Goal: Task Accomplishment & Management: Manage account settings

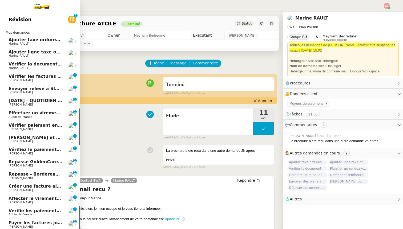
scroll to position [45, 0]
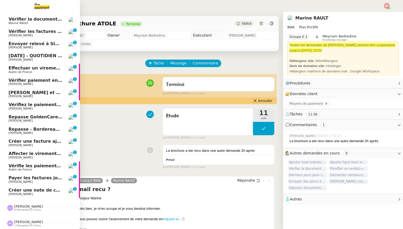
click at [33, 190] on span "Créer une note de crédit" at bounding box center [38, 189] width 59 height 5
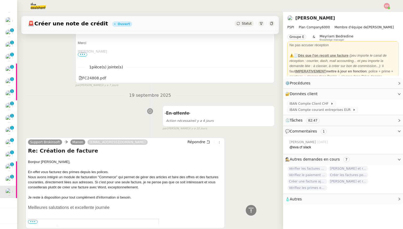
scroll to position [301, 0]
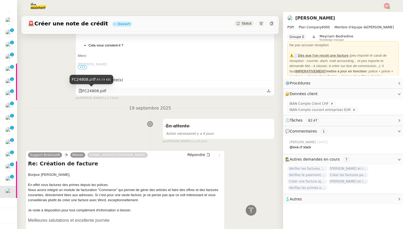
click at [98, 91] on div "FC24808.pdf" at bounding box center [93, 91] width 28 height 6
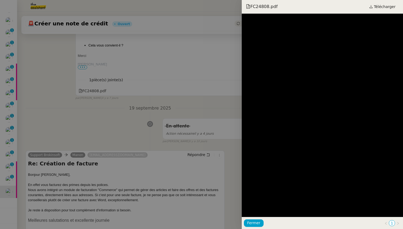
click at [98, 112] on div at bounding box center [201, 114] width 403 height 229
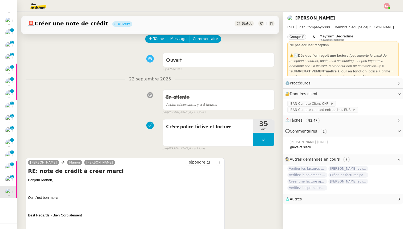
scroll to position [0, 0]
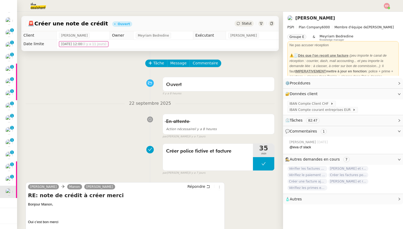
click at [247, 25] on span "Statut" at bounding box center [247, 24] width 10 height 4
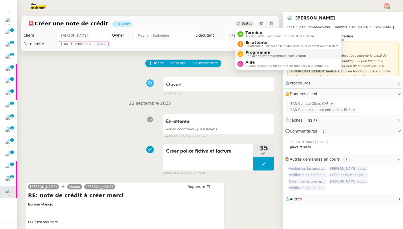
click at [255, 55] on span "Une action est programmée dans le futur." at bounding box center [276, 55] width 61 height 3
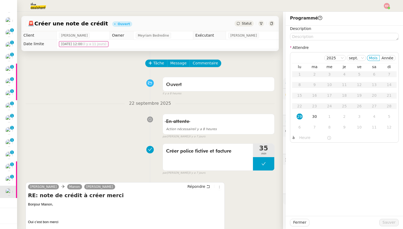
click at [130, 89] on div "Ouvert false il y a 8 heures" at bounding box center [150, 84] width 249 height 21
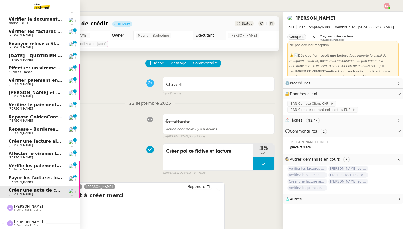
click at [13, 180] on span "[PERSON_NAME]" at bounding box center [21, 181] width 24 height 3
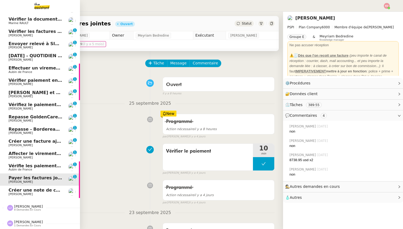
click at [20, 167] on span "Vérifie les paiements des primes récentes" at bounding box center [59, 165] width 101 height 5
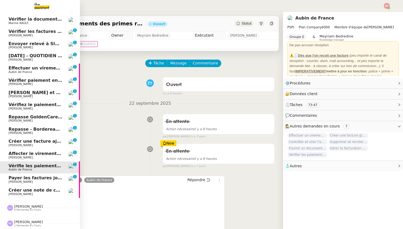
click at [14, 156] on span "[PERSON_NAME]" at bounding box center [21, 157] width 24 height 3
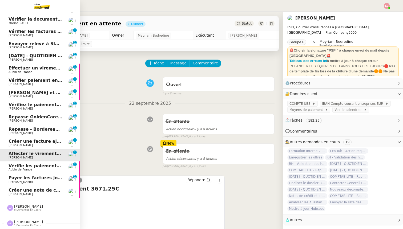
click at [14, 142] on span "Créer une facture ajustée" at bounding box center [40, 140] width 62 height 5
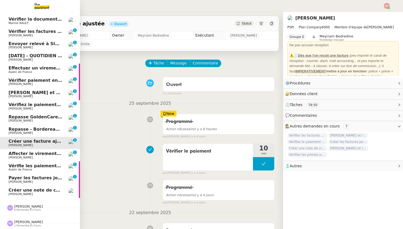
click at [18, 165] on span "Vérifie les paiements des primes récentes" at bounding box center [59, 165] width 101 height 5
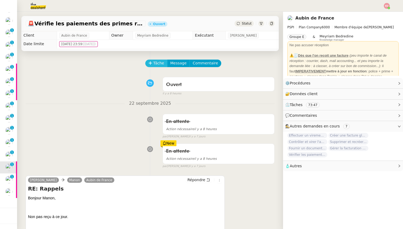
click at [150, 63] on icon at bounding box center [151, 63] width 4 height 4
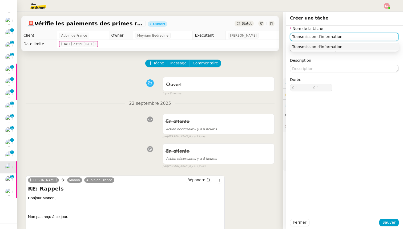
click at [297, 36] on input "Transmission d'information" at bounding box center [344, 37] width 109 height 8
type input "Transmission d'information"
click at [388, 221] on span "Sauver" at bounding box center [389, 222] width 13 height 6
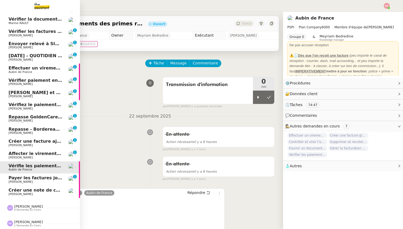
click at [14, 155] on span "Affecter le virement en attente" at bounding box center [46, 153] width 75 height 5
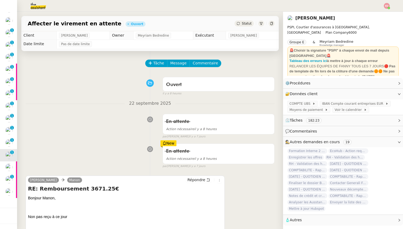
click at [157, 65] on span "Tâche" at bounding box center [158, 63] width 11 height 6
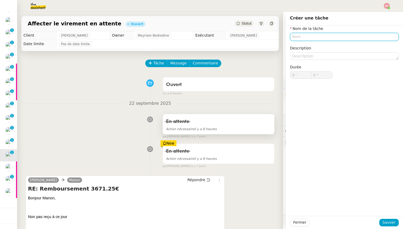
paste input "Transmission d'information"
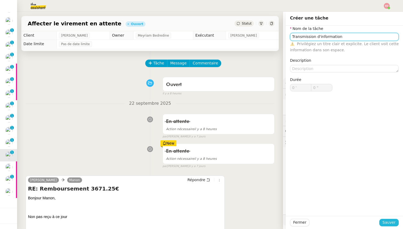
type input "Transmission d'information"
click at [389, 224] on span "Sauver" at bounding box center [389, 222] width 13 height 6
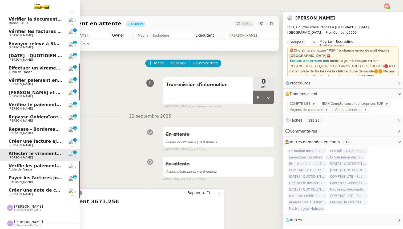
click at [6, 143] on link "Créer une facture ajustée [PERSON_NAME] 0 1 2 3 4 5 6 7 8 9" at bounding box center [40, 143] width 80 height 12
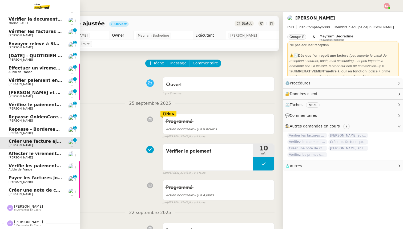
click at [19, 130] on span "Repasse - Bordereaux Avril" at bounding box center [41, 128] width 65 height 5
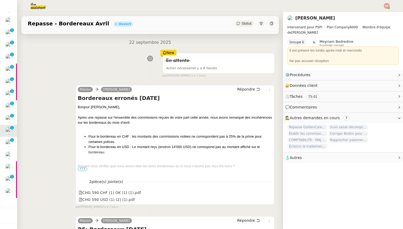
scroll to position [65, 0]
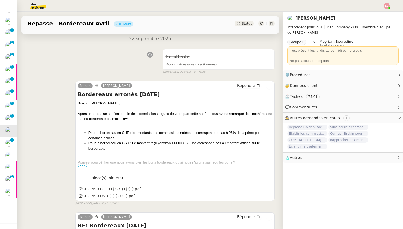
click at [243, 27] on div "Repasse - Bordereaux [PERSON_NAME] Statut" at bounding box center [150, 23] width 258 height 15
click at [243, 25] on div "Statut" at bounding box center [244, 24] width 19 height 6
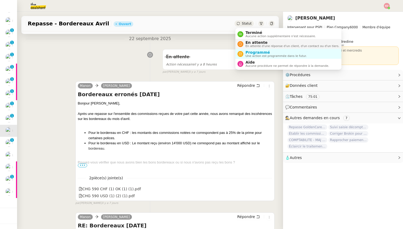
click at [252, 46] on span "En attente d'une réponse d'un client, d'un contact ou d'un tiers." at bounding box center [293, 46] width 94 height 3
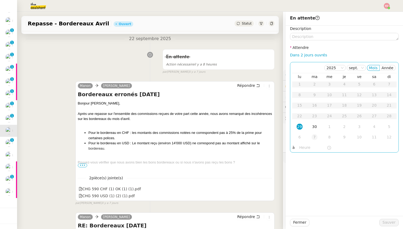
click at [313, 136] on div "7" at bounding box center [315, 137] width 6 height 6
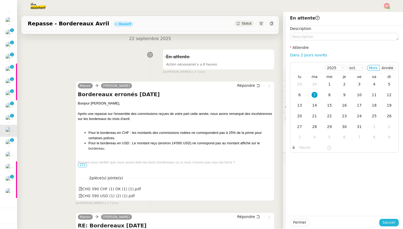
click at [393, 222] on span "Sauver" at bounding box center [389, 222] width 13 height 6
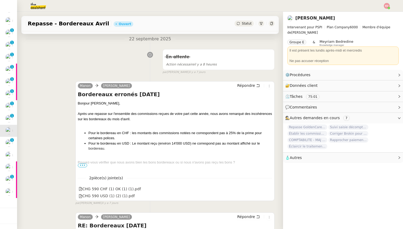
scroll to position [33, 0]
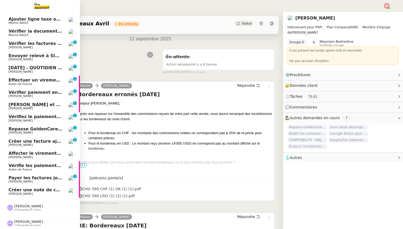
click at [9, 132] on span "[PERSON_NAME]" at bounding box center [21, 132] width 24 height 3
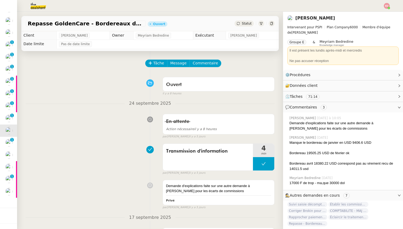
click at [243, 25] on span "Statut" at bounding box center [247, 24] width 10 height 4
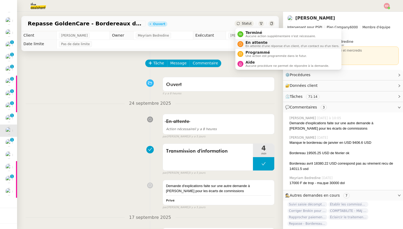
click at [249, 48] on li "En attente En attente d'une réponse d'un client, d'un contact ou d'un tiers." at bounding box center [289, 44] width 106 height 10
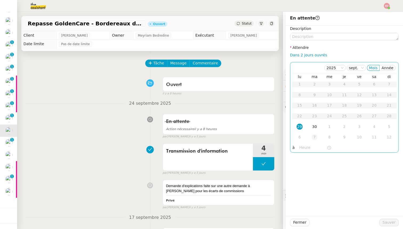
click at [315, 139] on div "7" at bounding box center [315, 137] width 6 height 6
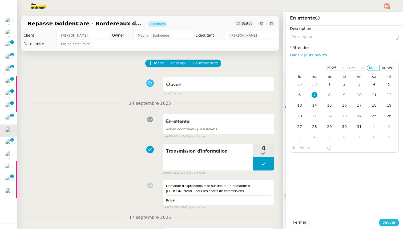
click at [385, 221] on span "Sauver" at bounding box center [389, 222] width 13 height 6
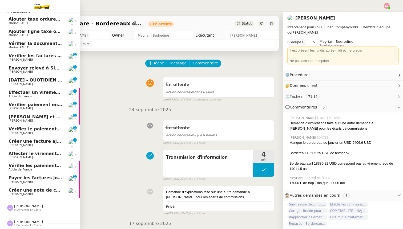
click at [16, 130] on span "Vérifiez le paiement du client" at bounding box center [44, 128] width 71 height 5
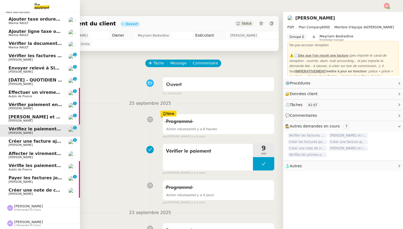
click at [21, 117] on span "[PERSON_NAME] et rembourser les polices d'assurance" at bounding box center [75, 116] width 133 height 5
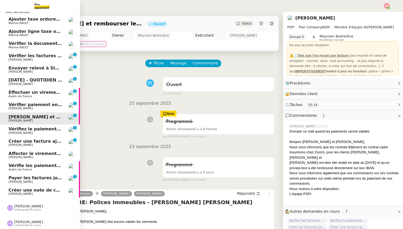
click at [15, 106] on span "Vérifier paiement en Euros pour Team2act" at bounding box center [59, 104] width 101 height 5
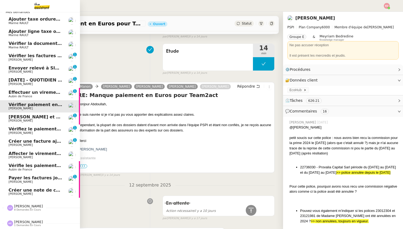
click at [12, 92] on span "Effectuer un virement urgent" at bounding box center [44, 92] width 70 height 5
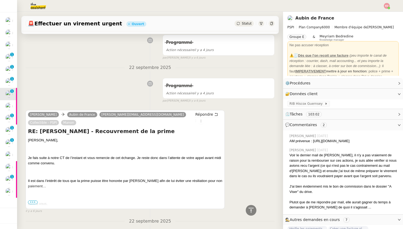
scroll to position [190, 0]
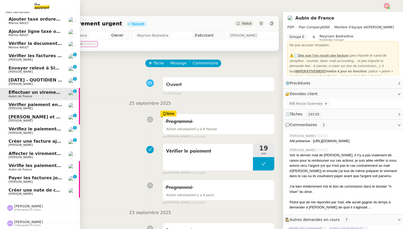
click at [18, 81] on span "[DATE] - QUOTIDIEN Gestion boite mail Accounting" at bounding box center [70, 79] width 122 height 5
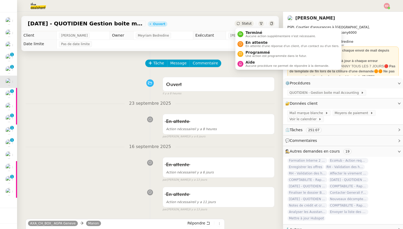
click at [246, 22] on span "Statut" at bounding box center [247, 24] width 10 height 4
click at [248, 42] on span "En attente" at bounding box center [293, 42] width 94 height 4
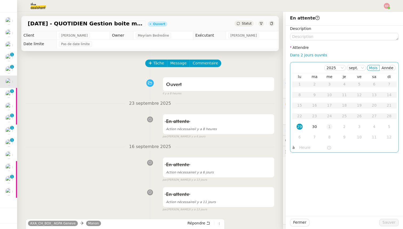
click at [329, 128] on div "1" at bounding box center [330, 127] width 6 height 6
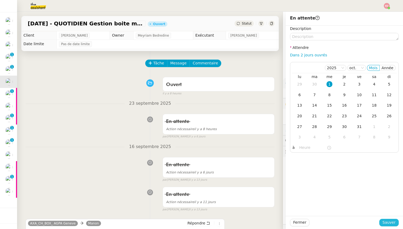
click at [387, 223] on span "Sauver" at bounding box center [389, 222] width 13 height 6
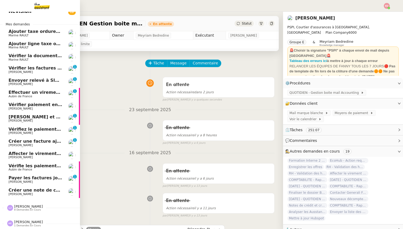
click at [13, 80] on span "Envoyer relevé à SIP pour [PERSON_NAME]" at bounding box center [61, 80] width 104 height 5
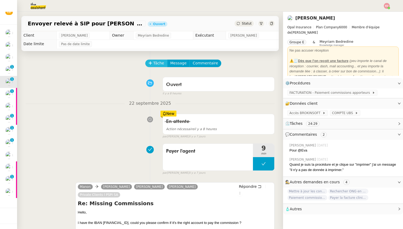
click at [152, 65] on button "Tâche" at bounding box center [156, 62] width 22 height 7
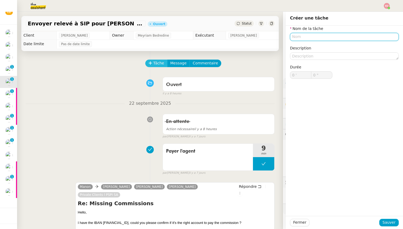
paste input "Transmission d'information"
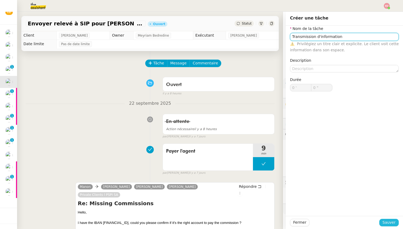
type input "Transmission d'information"
click at [384, 223] on button "Sauver" at bounding box center [389, 221] width 19 height 7
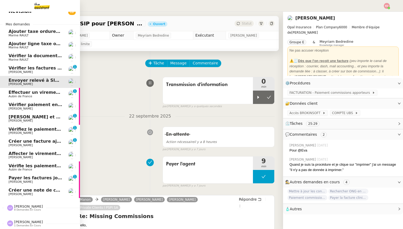
click at [17, 68] on span "Vérifier les factures non réglées" at bounding box center [47, 67] width 77 height 5
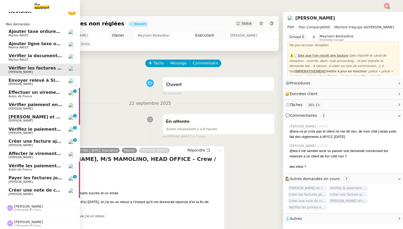
click at [19, 205] on span "[PERSON_NAME]" at bounding box center [28, 206] width 29 height 4
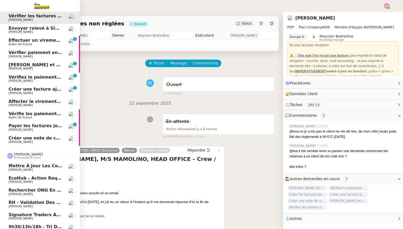
scroll to position [106, 0]
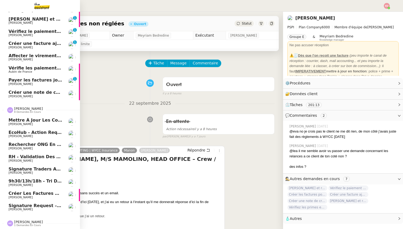
click at [19, 182] on span "9h30/13h/18h - Tri de la boite mail PRO - [DATE]" at bounding box center [67, 180] width 117 height 5
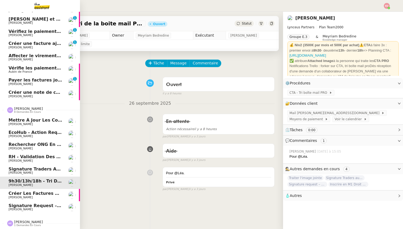
click at [18, 198] on span "[PERSON_NAME]" at bounding box center [21, 196] width 24 height 3
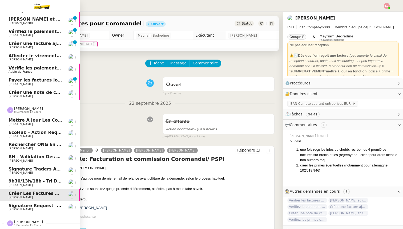
click at [16, 206] on span "Signature request – BBVA KYC form - LYNCEUS PARTNERS EUROPE" at bounding box center [89, 205] width 160 height 5
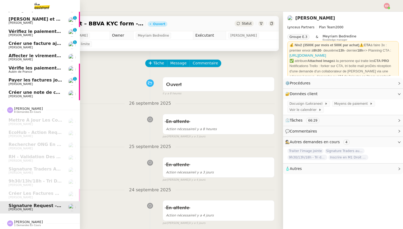
click at [19, 220] on span "[PERSON_NAME]" at bounding box center [28, 222] width 29 height 4
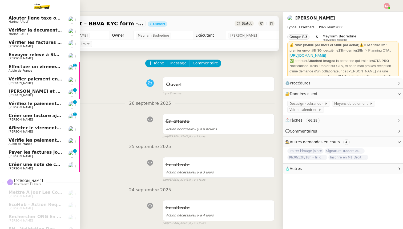
scroll to position [33, 0]
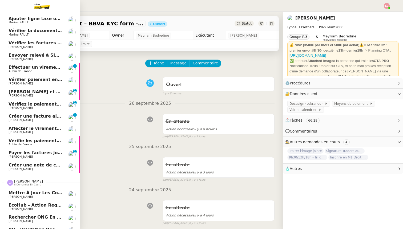
click at [26, 192] on span "Mettre à jour les contacts HubSpot" at bounding box center [52, 192] width 87 height 5
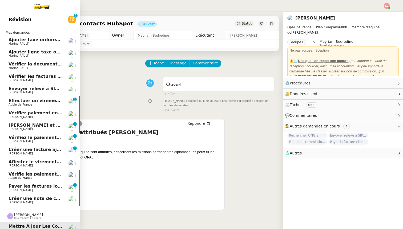
click at [29, 187] on span "Payer les factures jointes" at bounding box center [39, 185] width 61 height 5
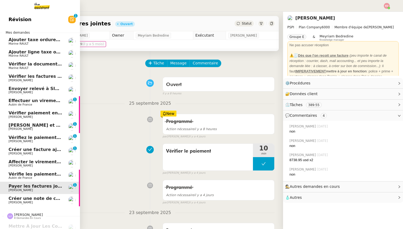
click at [29, 179] on span "Aubin de France" at bounding box center [21, 177] width 24 height 3
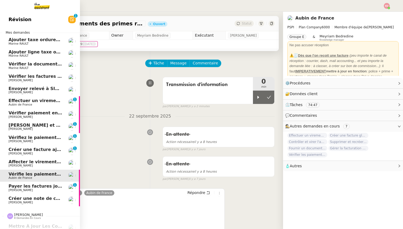
click at [31, 43] on span "Marine RAULT" at bounding box center [36, 43] width 54 height 3
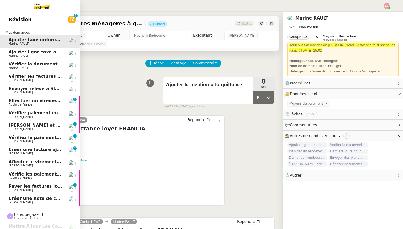
click at [31, 53] on span "Ajouter ligne taxe ordures quittance octobre" at bounding box center [63, 51] width 108 height 5
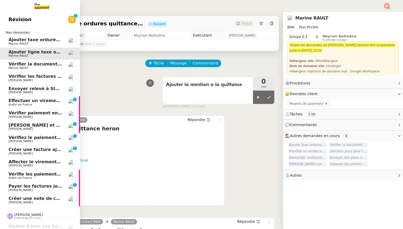
click at [30, 65] on span "Vérifier la documentation des shelters" at bounding box center [55, 63] width 92 height 5
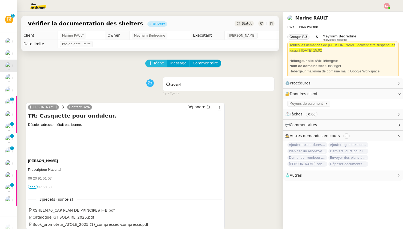
click at [158, 64] on span "Tâche" at bounding box center [158, 63] width 11 height 6
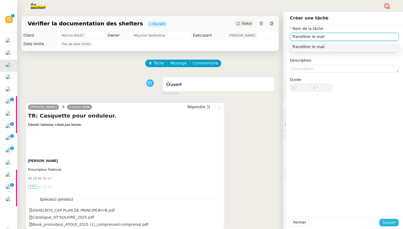
type input "Transférer le mail"
click at [382, 224] on button "Sauver" at bounding box center [389, 221] width 19 height 7
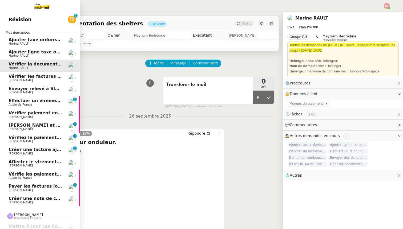
click at [26, 51] on span "Ajouter ligne taxe ordures quittance octobre" at bounding box center [63, 51] width 108 height 5
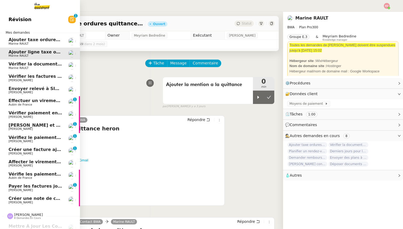
click at [30, 41] on span "Ajouter taxe ordures ménagères à quittance" at bounding box center [62, 39] width 107 height 5
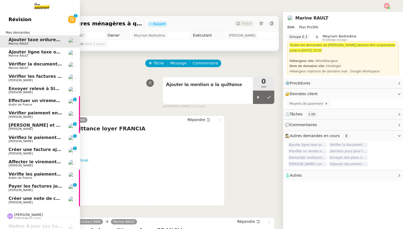
click at [39, 198] on span "Créer une note de crédit" at bounding box center [38, 198] width 59 height 5
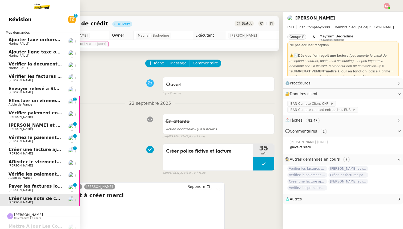
click at [39, 185] on span "Payer les factures jointes" at bounding box center [39, 185] width 61 height 5
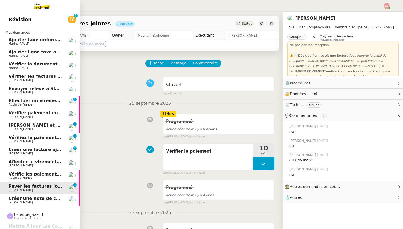
click at [37, 173] on span "Vérifie les paiements des primes récentes" at bounding box center [59, 173] width 101 height 5
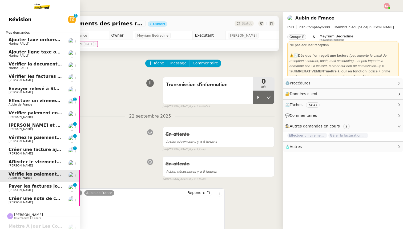
click at [37, 160] on span "Affecter le virement en attente" at bounding box center [46, 161] width 75 height 5
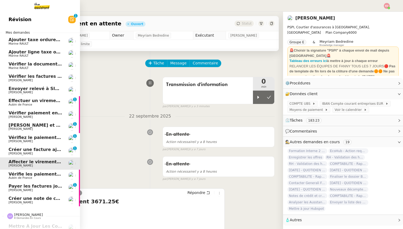
click at [34, 148] on span "Créer une facture ajustée" at bounding box center [40, 149] width 62 height 5
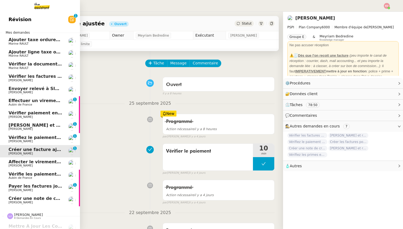
click at [33, 138] on span "Vérifiez le paiement du client" at bounding box center [44, 137] width 71 height 5
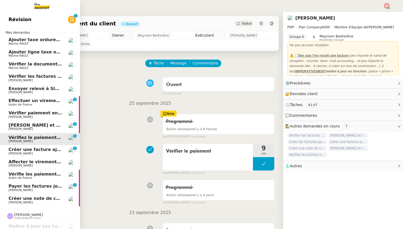
click at [33, 125] on span "[PERSON_NAME] et rembourser les polices d'assurance" at bounding box center [75, 124] width 133 height 5
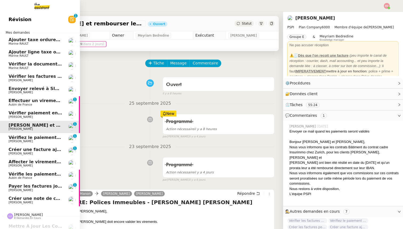
click at [35, 111] on span "Vérifier paiement en Euros pour Team2act" at bounding box center [59, 112] width 101 height 5
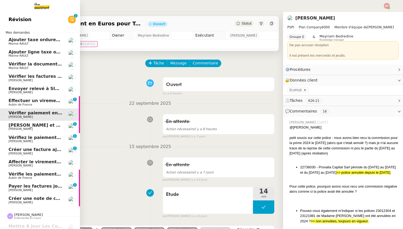
click at [34, 102] on span "Effectuer un virement urgent" at bounding box center [44, 100] width 70 height 5
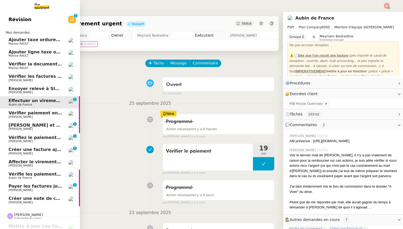
click at [35, 89] on span "Envoyer relevé à SIP pour [PERSON_NAME]" at bounding box center [61, 88] width 104 height 5
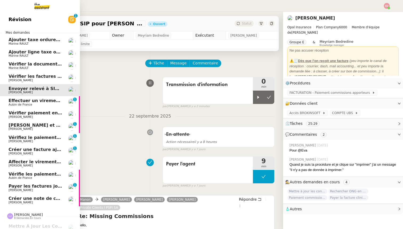
click at [35, 78] on span "Vérifier les factures non réglées" at bounding box center [47, 76] width 77 height 5
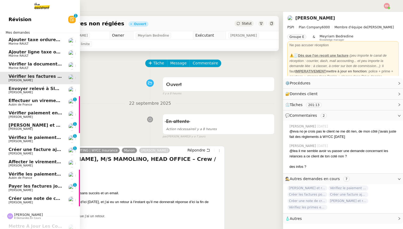
click at [39, 198] on span "Créer une note de crédit" at bounding box center [38, 198] width 59 height 5
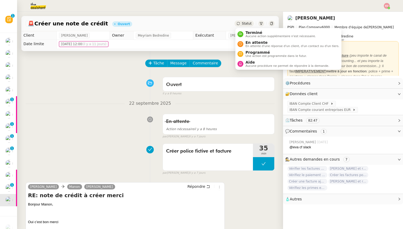
click at [244, 23] on span "Statut" at bounding box center [247, 24] width 10 height 4
click at [249, 53] on span "Programmé" at bounding box center [276, 52] width 61 height 4
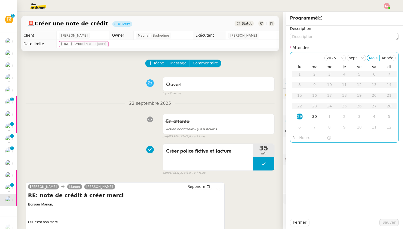
click at [301, 115] on div "29" at bounding box center [300, 116] width 6 height 6
click at [303, 141] on nz-time-picker at bounding box center [315, 137] width 36 height 7
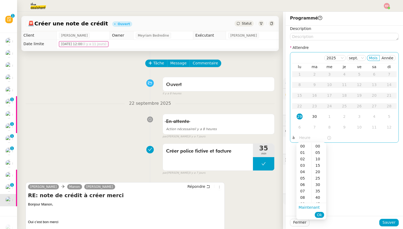
click at [303, 138] on input "text" at bounding box center [313, 137] width 27 height 6
click at [304, 156] on div "10" at bounding box center [304, 156] width 15 height 6
click at [319, 183] on div "30" at bounding box center [319, 184] width 15 height 6
type input "10:30"
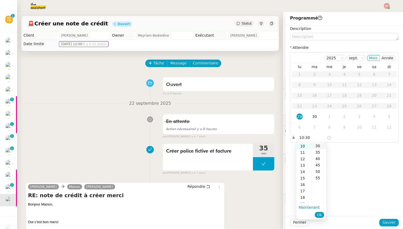
scroll to position [38, 0]
click at [320, 212] on span "Ok" at bounding box center [319, 214] width 5 height 5
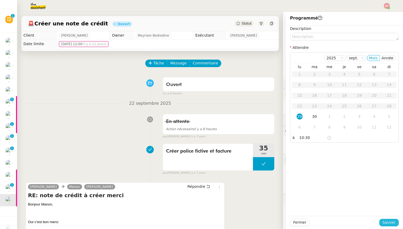
click at [391, 222] on span "Sauver" at bounding box center [389, 222] width 13 height 6
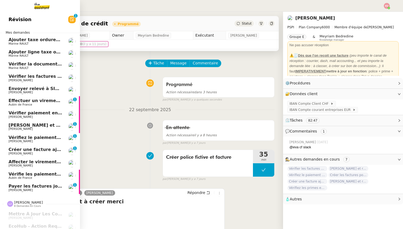
click at [14, 188] on span "Payer les factures jointes" at bounding box center [39, 185] width 61 height 5
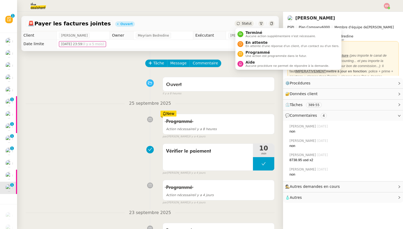
click at [240, 23] on icon at bounding box center [238, 23] width 3 height 3
click at [254, 52] on span "Programmé" at bounding box center [276, 52] width 61 height 4
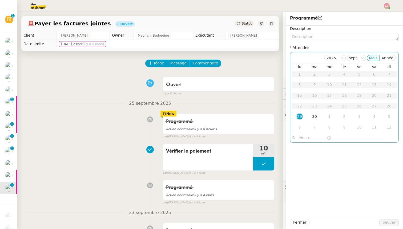
click at [301, 113] on div "29" at bounding box center [300, 116] width 6 height 6
click at [301, 137] on input "text" at bounding box center [313, 137] width 27 height 6
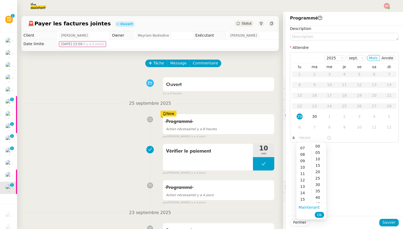
scroll to position [44, 0]
click at [304, 165] on div "10" at bounding box center [304, 165] width 15 height 6
click at [320, 184] on div "30" at bounding box center [319, 184] width 15 height 6
type input "10:30"
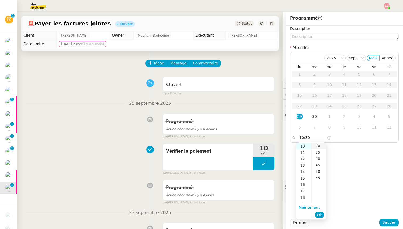
scroll to position [38, 0]
click at [320, 216] on span "Ok" at bounding box center [319, 214] width 5 height 5
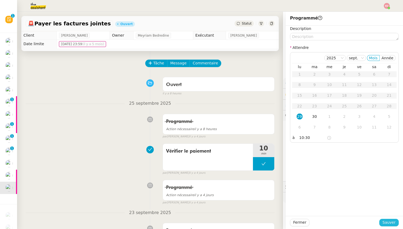
click at [385, 222] on span "Sauver" at bounding box center [389, 222] width 13 height 6
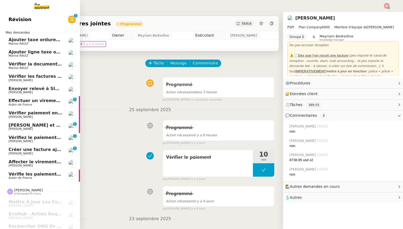
click at [19, 150] on span "Créer une facture ajustée" at bounding box center [40, 149] width 62 height 5
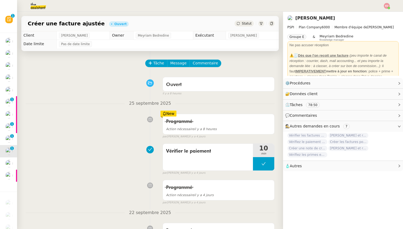
click at [246, 23] on span "Statut" at bounding box center [247, 24] width 10 height 4
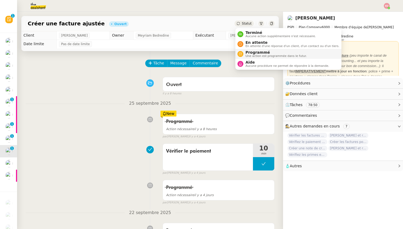
click at [252, 52] on span "Programmé" at bounding box center [276, 52] width 61 height 4
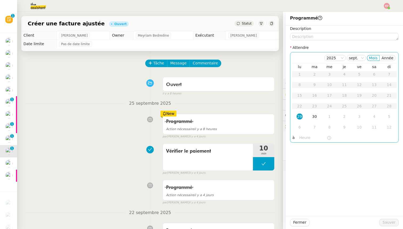
click at [300, 117] on div "29" at bounding box center [300, 116] width 6 height 6
click at [300, 138] on input "text" at bounding box center [313, 137] width 27 height 6
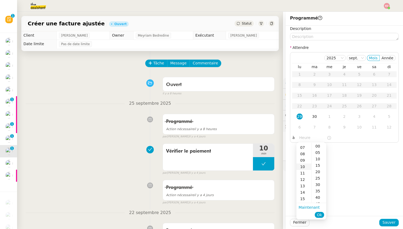
click at [305, 166] on div "10" at bounding box center [304, 166] width 15 height 6
click at [319, 183] on div "30" at bounding box center [319, 184] width 15 height 6
type input "10:30"
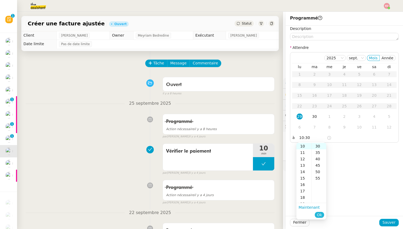
click at [321, 215] on span "Ok" at bounding box center [319, 214] width 5 height 5
click at [387, 217] on div "Fermer Sauver" at bounding box center [344, 222] width 117 height 13
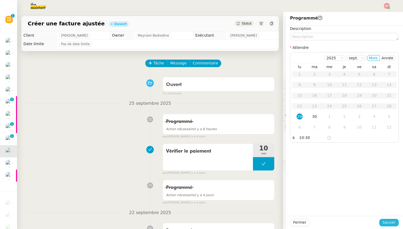
click at [387, 221] on span "Sauver" at bounding box center [389, 222] width 13 height 6
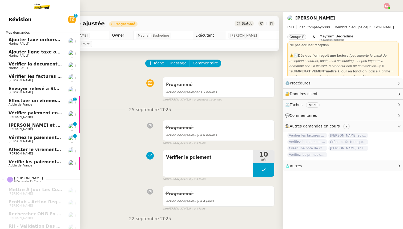
click at [14, 138] on span "Vérifiez le paiement du client" at bounding box center [44, 137] width 71 height 5
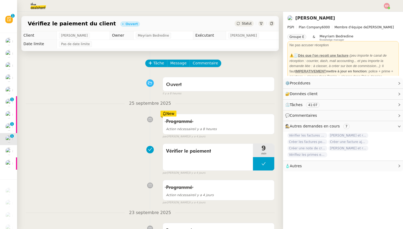
click at [248, 22] on span "Statut" at bounding box center [247, 24] width 10 height 4
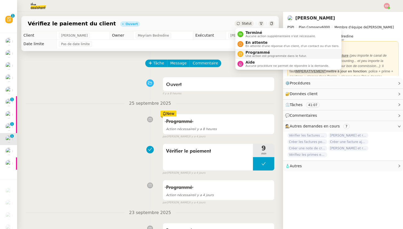
click at [252, 50] on span "Programmé" at bounding box center [276, 52] width 61 height 4
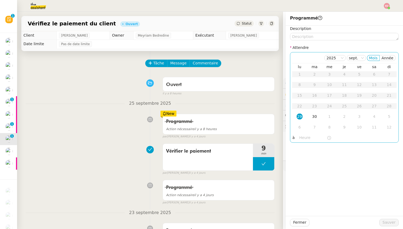
click at [301, 115] on div "29" at bounding box center [300, 116] width 6 height 6
click at [301, 141] on nz-time-picker at bounding box center [315, 137] width 36 height 7
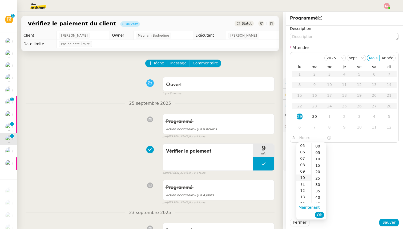
click at [305, 177] on div "10" at bounding box center [304, 177] width 15 height 6
click at [317, 183] on div "30" at bounding box center [319, 184] width 15 height 6
type input "10:30"
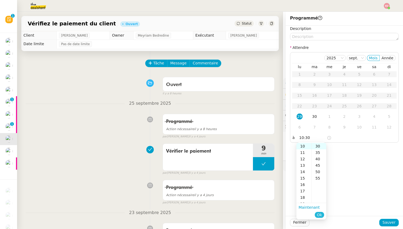
click at [320, 213] on span "Ok" at bounding box center [319, 214] width 5 height 5
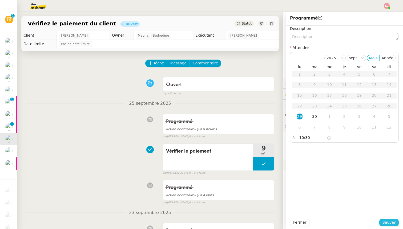
click at [386, 222] on span "Sauver" at bounding box center [389, 222] width 13 height 6
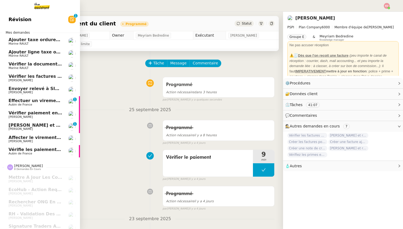
click at [15, 125] on span "[PERSON_NAME] et rembourser les polices d'assurance" at bounding box center [75, 124] width 133 height 5
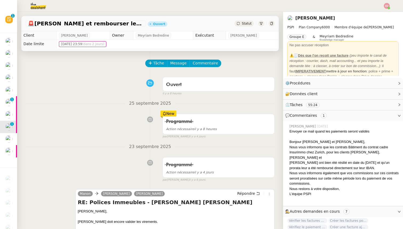
click at [247, 23] on span "Statut" at bounding box center [247, 24] width 10 height 4
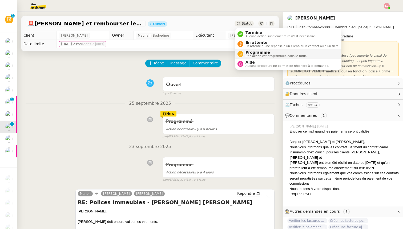
click at [251, 52] on span "Programmé" at bounding box center [276, 52] width 61 height 4
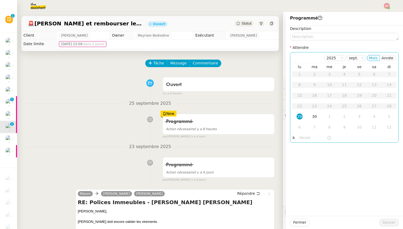
click at [301, 115] on div "29" at bounding box center [300, 116] width 6 height 6
click at [301, 140] on input "text" at bounding box center [313, 137] width 27 height 6
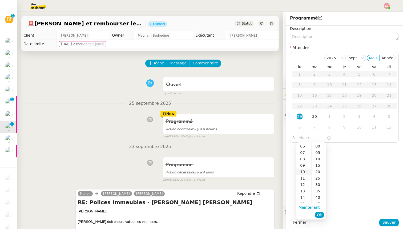
click at [304, 171] on div "10" at bounding box center [304, 171] width 15 height 6
click at [320, 184] on div "30" at bounding box center [319, 184] width 15 height 6
type input "10:30"
click at [320, 216] on span "Ok" at bounding box center [319, 214] width 5 height 5
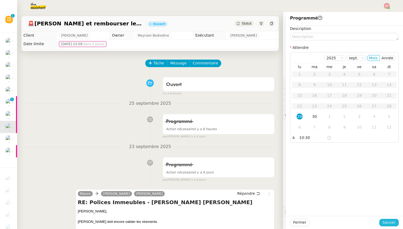
click at [385, 222] on span "Sauver" at bounding box center [389, 222] width 13 height 6
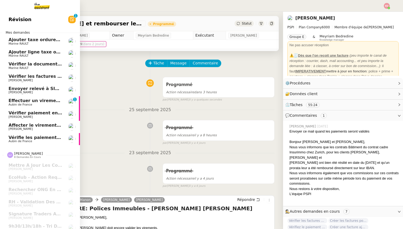
click at [13, 113] on span "Vérifier paiement en Euros pour Team2act" at bounding box center [59, 112] width 101 height 5
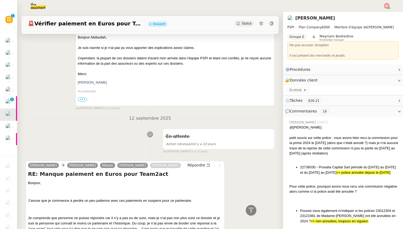
scroll to position [121, 0]
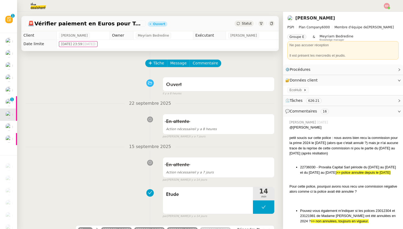
click at [244, 23] on span "Statut" at bounding box center [247, 24] width 10 height 4
click at [207, 63] on span "Commentaire" at bounding box center [205, 63] width 25 height 6
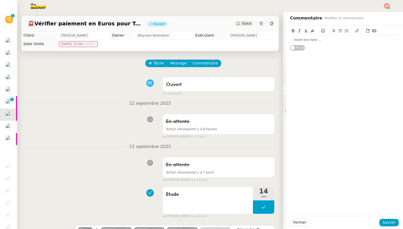
click at [325, 41] on div at bounding box center [344, 39] width 109 height 5
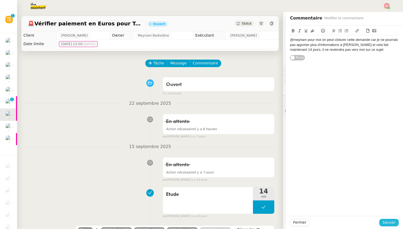
click at [389, 221] on span "Sauver" at bounding box center [389, 222] width 13 height 6
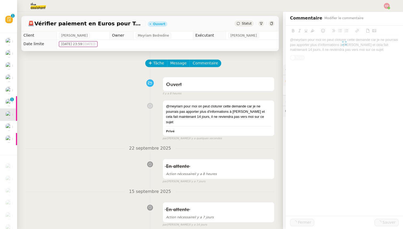
click at [250, 22] on span "Statut" at bounding box center [247, 24] width 10 height 4
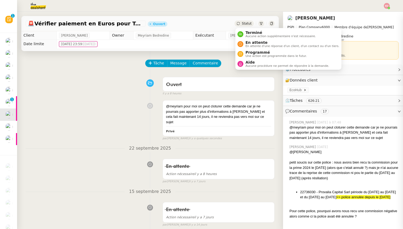
click at [252, 31] on span "Terminé" at bounding box center [281, 32] width 70 height 4
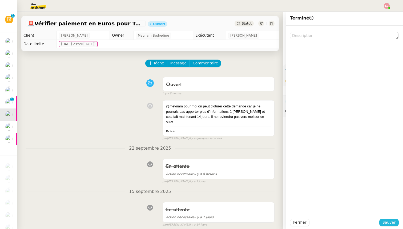
click at [385, 219] on span "Sauver" at bounding box center [389, 222] width 13 height 6
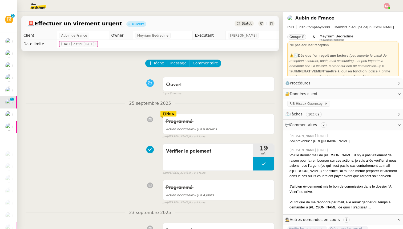
click at [248, 21] on div "Statut" at bounding box center [255, 24] width 40 height 6
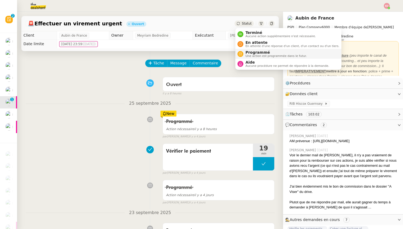
click at [254, 50] on span "Programmé" at bounding box center [276, 52] width 61 height 4
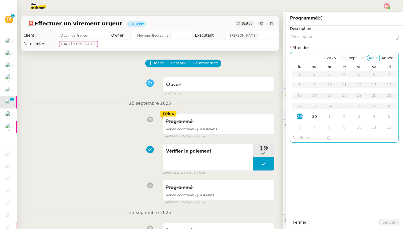
click at [301, 116] on div "29" at bounding box center [300, 116] width 6 height 6
click at [300, 136] on input "text" at bounding box center [313, 137] width 27 height 6
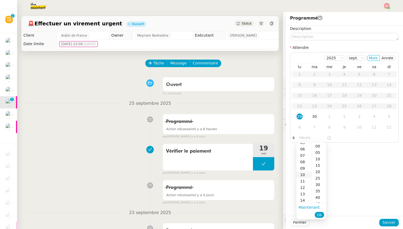
click at [305, 173] on div "10" at bounding box center [304, 174] width 15 height 6
click at [320, 184] on div "30" at bounding box center [319, 184] width 15 height 6
type input "10:30"
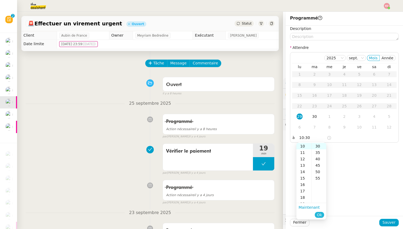
click at [320, 214] on span "Ok" at bounding box center [319, 214] width 5 height 5
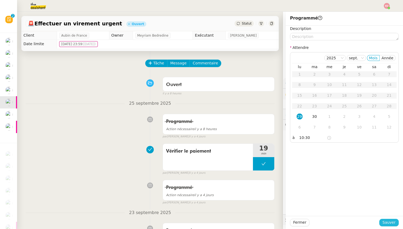
click at [384, 223] on span "Sauver" at bounding box center [389, 222] width 13 height 6
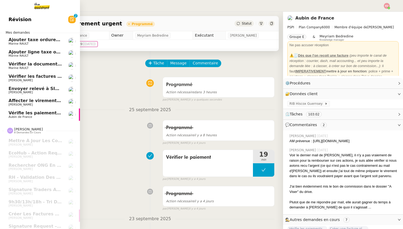
click at [17, 88] on span "Envoyer relevé à SIP pour [PERSON_NAME]" at bounding box center [61, 88] width 104 height 5
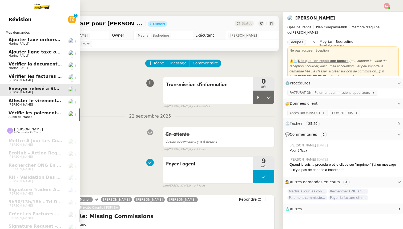
click at [18, 77] on span "Vérifier les factures non réglées" at bounding box center [47, 76] width 77 height 5
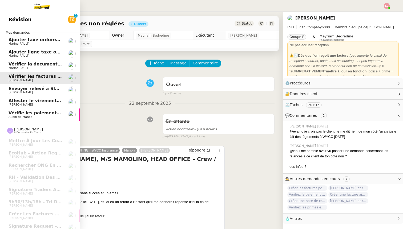
click at [31, 112] on span "Vérifie les paiements des primes récentes" at bounding box center [59, 112] width 101 height 5
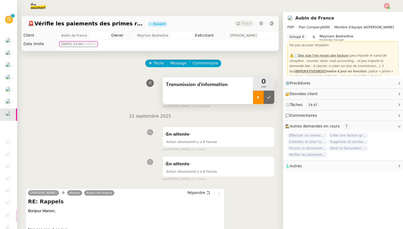
click at [261, 95] on div at bounding box center [258, 96] width 11 height 13
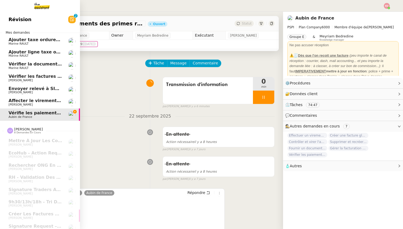
click at [10, 87] on span "Envoyer relevé à SIP pour [PERSON_NAME]" at bounding box center [61, 88] width 104 height 5
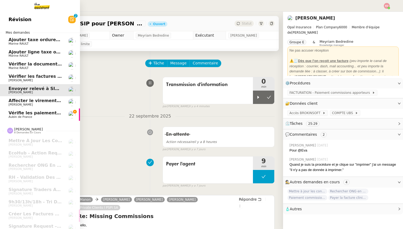
click at [33, 76] on span "Vérifier les factures non réglées" at bounding box center [47, 76] width 77 height 5
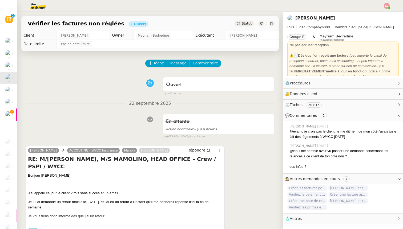
click at [251, 19] on div "Vérifier les factures non réglées Ouvert Statut" at bounding box center [150, 23] width 258 height 15
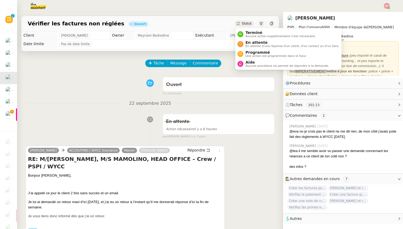
click at [250, 22] on span "Statut" at bounding box center [247, 24] width 10 height 4
click at [253, 53] on span "Programmé" at bounding box center [276, 52] width 61 height 4
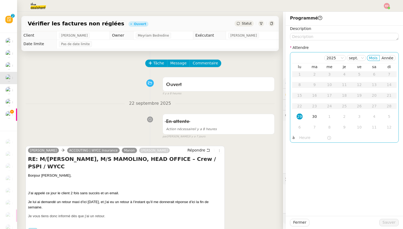
click at [300, 116] on div "29" at bounding box center [300, 116] width 6 height 6
click at [302, 138] on input "text" at bounding box center [313, 137] width 27 height 6
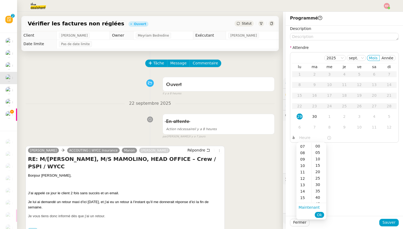
scroll to position [46, 0]
click at [304, 164] on div "10" at bounding box center [304, 164] width 15 height 6
click at [317, 183] on div "30" at bounding box center [319, 184] width 15 height 6
type input "10:30"
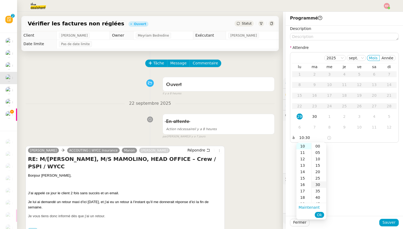
scroll to position [38, 0]
click at [320, 212] on span "Ok" at bounding box center [319, 214] width 5 height 5
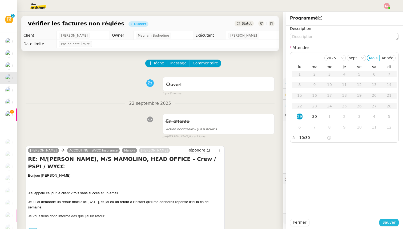
click at [392, 222] on span "Sauver" at bounding box center [389, 222] width 13 height 6
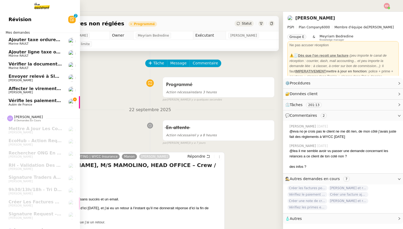
click at [13, 105] on span "Aubin de France" at bounding box center [21, 104] width 24 height 3
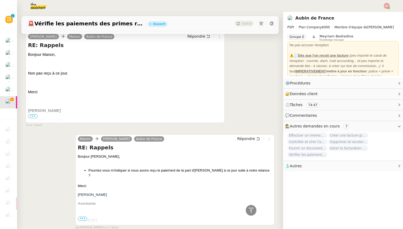
scroll to position [158, 0]
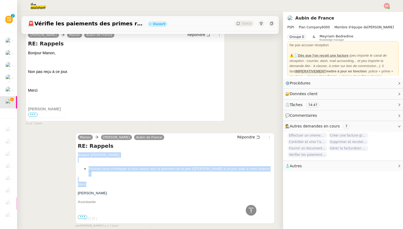
drag, startPoint x: 89, startPoint y: 179, endPoint x: 77, endPoint y: 155, distance: 27.3
click at [77, 154] on div "[PERSON_NAME] Aubin de France Répondre RE: Rappels [PERSON_NAME], Pourriez-vous…" at bounding box center [174, 178] width 199 height 91
copy div "Bonjour [PERSON_NAME], Pourriez-vous m'indiquer si nous avons reçu le paiement …"
click at [247, 136] on span "Répondre" at bounding box center [246, 136] width 18 height 5
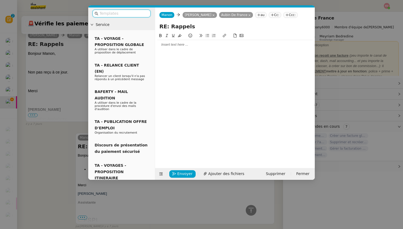
click at [179, 43] on div at bounding box center [235, 44] width 156 height 5
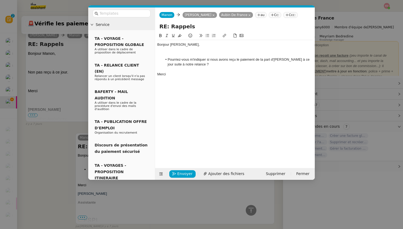
scroll to position [236, 0]
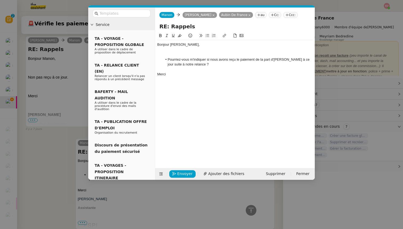
click at [173, 55] on div at bounding box center [235, 54] width 156 height 5
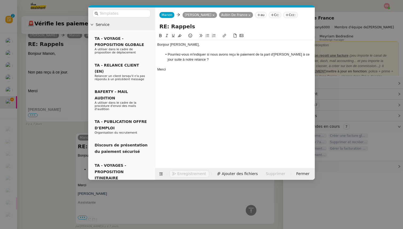
scroll to position [231, 0]
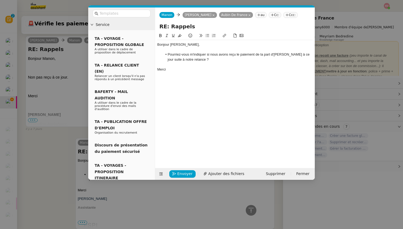
click at [60, 141] on nz-modal-container "Service TA - VOYAGE - PROPOSITION GLOBALE A utiliser dans le cadre de propositi…" at bounding box center [201, 114] width 403 height 229
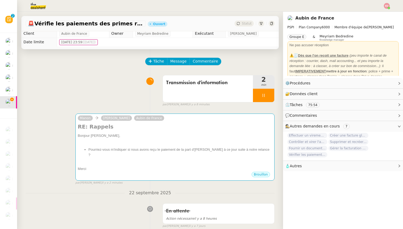
scroll to position [0, 0]
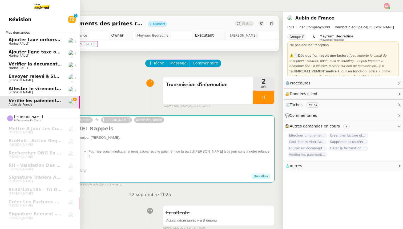
click at [13, 89] on span "Affecter le virement en attente" at bounding box center [46, 88] width 75 height 5
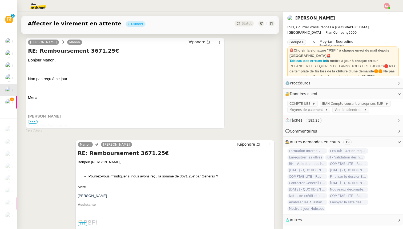
scroll to position [152, 0]
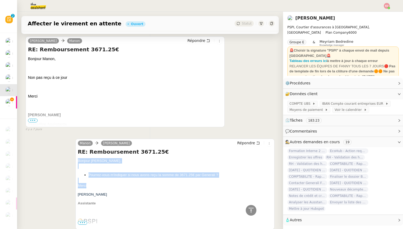
drag, startPoint x: 88, startPoint y: 185, endPoint x: 76, endPoint y: 160, distance: 27.9
click at [76, 160] on div "[PERSON_NAME] Répondre RE: Remboursement 3671.25€ [PERSON_NAME], Pourrez-vous m…" at bounding box center [174, 183] width 199 height 91
copy span "Bonjour [PERSON_NAME], Pourrez-vous m'indiquer si nous avons reçu la somme de 3…"
click at [245, 140] on span "Répondre" at bounding box center [246, 142] width 18 height 5
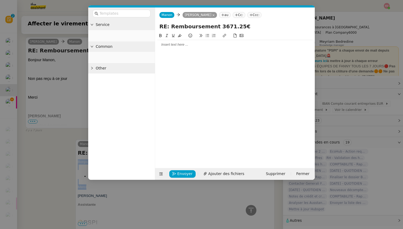
scroll to position [192, 0]
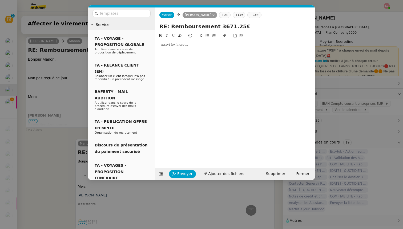
click at [168, 46] on div at bounding box center [235, 44] width 156 height 5
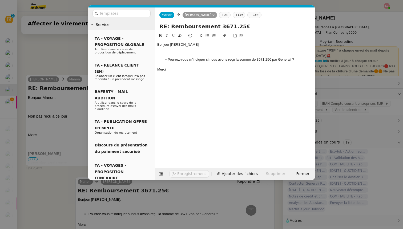
scroll to position [230, 0]
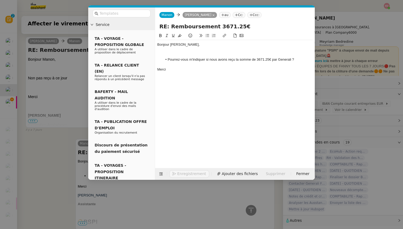
click at [166, 51] on div at bounding box center [235, 49] width 156 height 5
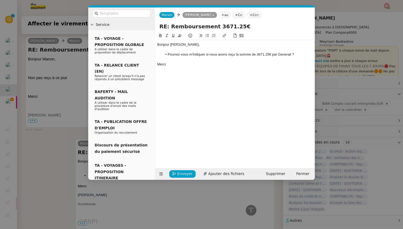
click at [32, 93] on nz-modal-container "Service TA - VOYAGE - PROPOSITION GLOBALE A utiliser dans le cadre de propositi…" at bounding box center [201, 114] width 403 height 229
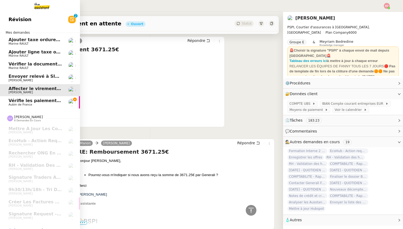
click at [10, 75] on span "Envoyer relevé à SIP pour [PERSON_NAME]" at bounding box center [61, 76] width 104 height 5
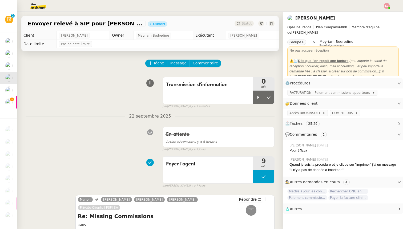
scroll to position [152, 0]
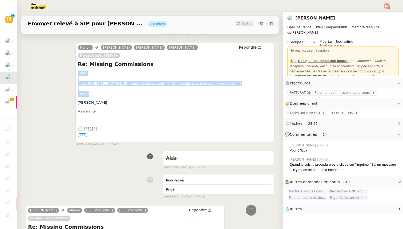
drag, startPoint x: 92, startPoint y: 86, endPoint x: 75, endPoint y: 64, distance: 28.2
click at [75, 64] on div "Manon Vicky Thompson Rayan Ouafi Sophie Mouraire Private Clients l PSPI SA Répo…" at bounding box center [150, 92] width 249 height 108
copy div "Hello, I have the IBAN CH7409000000157412936, could you please confirm if it's …"
click at [249, 45] on span "Répondre" at bounding box center [248, 47] width 18 height 5
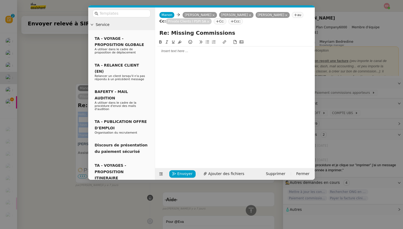
scroll to position [192, 0]
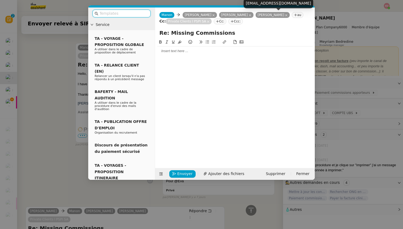
click at [285, 14] on icon at bounding box center [286, 15] width 2 height 2
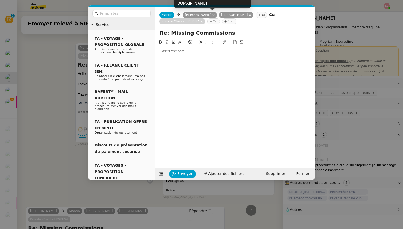
click at [201, 21] on icon at bounding box center [202, 21] width 3 height 3
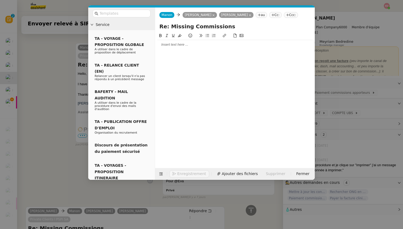
click at [171, 45] on div at bounding box center [235, 44] width 156 height 5
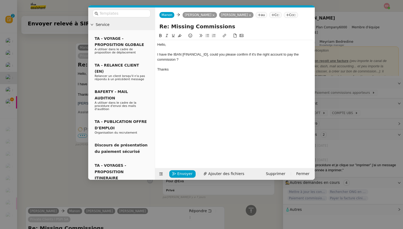
scroll to position [218, 0]
click at [114, 14] on input "text" at bounding box center [124, 13] width 48 height 6
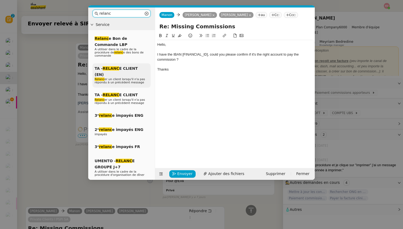
type input "relanc"
click at [124, 77] on span "Relanc er un client lorsqu'il n'a pas répondu à un précédent message" at bounding box center [120, 80] width 50 height 7
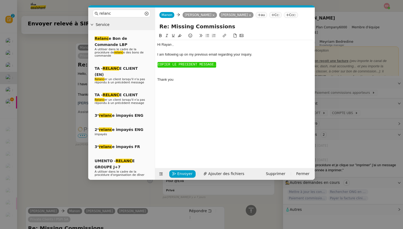
scroll to position [260, 0]
click at [167, 65] on span "﻿COPIER LE PRECEDENT MESSAGE." at bounding box center [187, 64] width 58 height 4
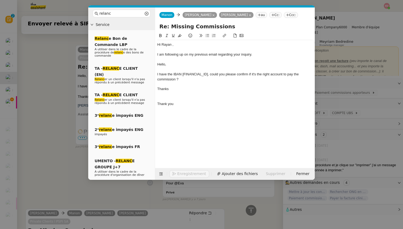
scroll to position [262, 0]
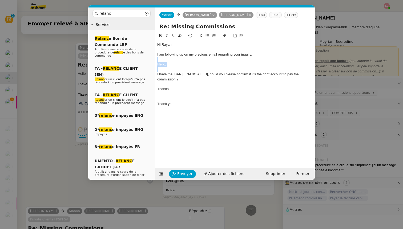
drag, startPoint x: 172, startPoint y: 67, endPoint x: 156, endPoint y: 61, distance: 17.0
click at [156, 61] on nz-spin "Hi ﻿Rayan ﻿, I am following up on my previous email regarding your inquiry. Hel…" at bounding box center [235, 97] width 160 height 129
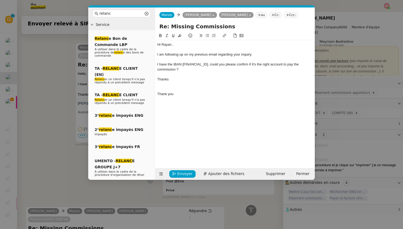
click at [167, 43] on div "Hi ﻿Rayan ﻿," at bounding box center [235, 44] width 156 height 5
drag, startPoint x: 175, startPoint y: 94, endPoint x: 152, endPoint y: 93, distance: 23.0
click at [152, 93] on nz-layout "relanc Service Relanc e Bon de Commande LBP A utiliser dans le cadre de la proc…" at bounding box center [201, 93] width 227 height 172
drag, startPoint x: 188, startPoint y: 70, endPoint x: 152, endPoint y: 63, distance: 35.8
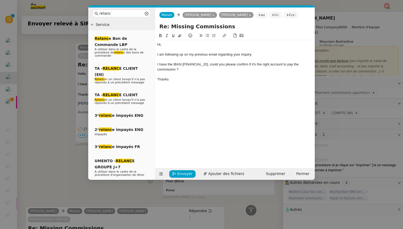
click at [152, 63] on nz-layout "relanc Service Relanc e Bon de Commande LBP A utiliser dans le cadre de la proc…" at bounding box center [201, 93] width 227 height 172
click at [165, 36] on icon at bounding box center [167, 36] width 4 height 4
click at [57, 91] on nz-modal-container "relanc Service Relanc e Bon de Commande LBP A utiliser dans le cadre de la proc…" at bounding box center [201, 114] width 403 height 229
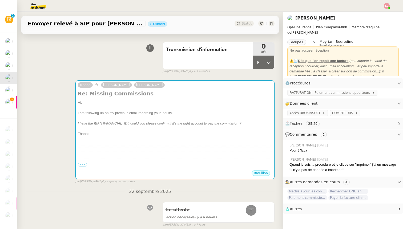
scroll to position [0, 0]
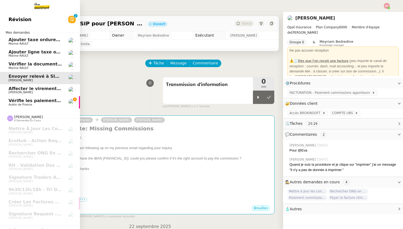
click at [15, 102] on span "Vérifie les paiements des primes récentes" at bounding box center [59, 100] width 101 height 5
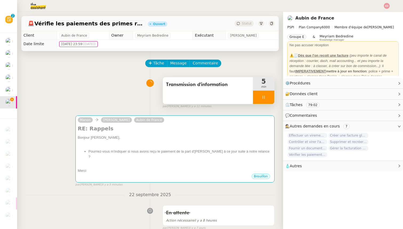
click at [272, 96] on div at bounding box center [263, 96] width 21 height 13
click at [272, 96] on button at bounding box center [269, 96] width 11 height 13
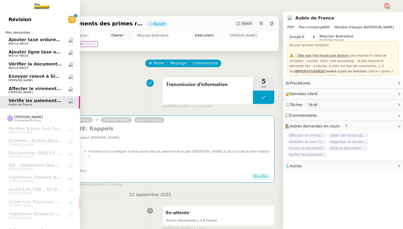
click at [20, 92] on span "[PERSON_NAME]" at bounding box center [21, 91] width 24 height 3
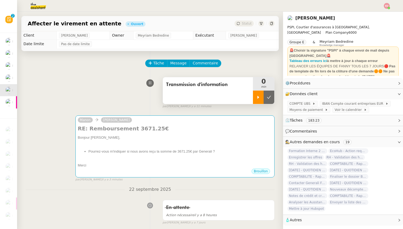
click at [257, 97] on icon at bounding box center [258, 97] width 4 height 4
click at [271, 98] on div at bounding box center [263, 96] width 21 height 13
click at [271, 98] on button at bounding box center [269, 96] width 11 height 13
